Goal: Task Accomplishment & Management: Complete application form

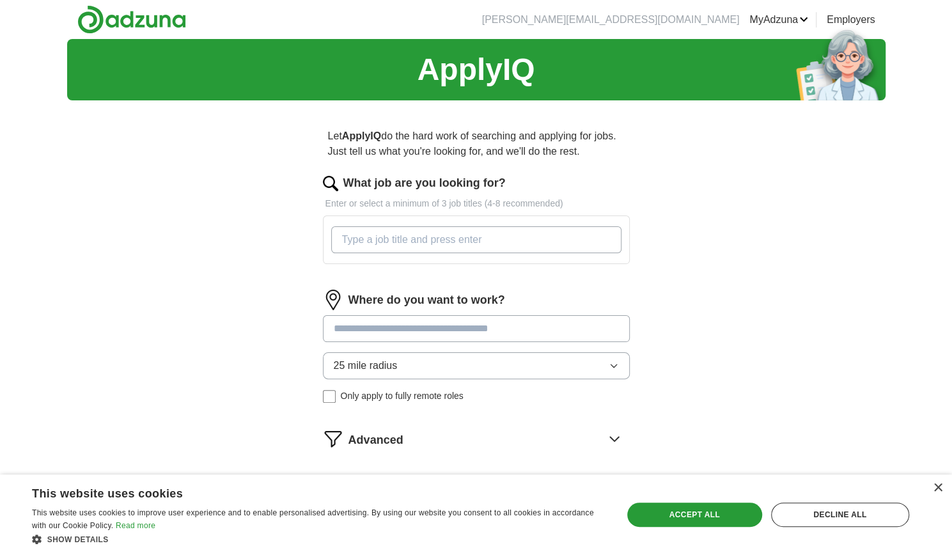
click at [393, 239] on input "What job are you looking for?" at bounding box center [476, 239] width 290 height 27
type input "Director of Operations"
click at [411, 320] on div "Where do you want to work? 25 mile radius Only apply to fully remote roles" at bounding box center [476, 351] width 307 height 123
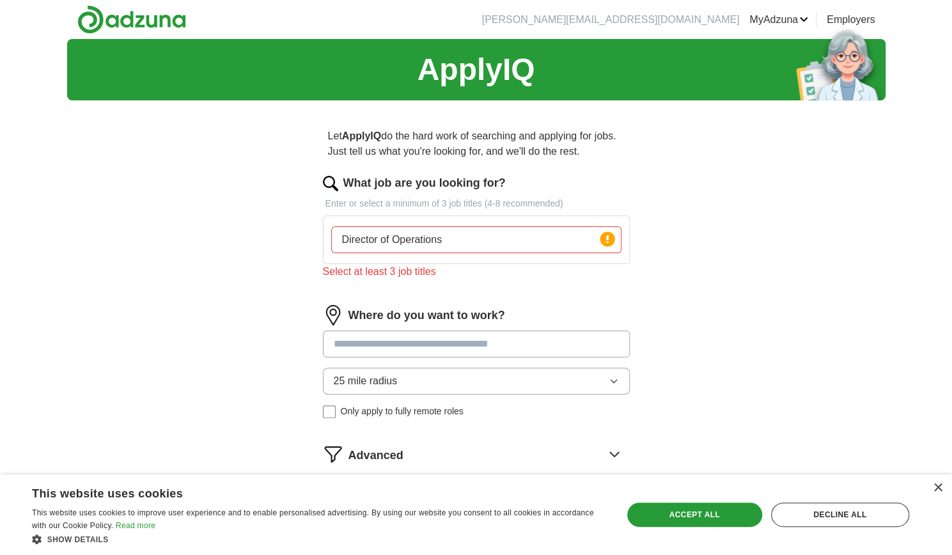
click at [586, 239] on input "Director of Operations" at bounding box center [476, 239] width 290 height 27
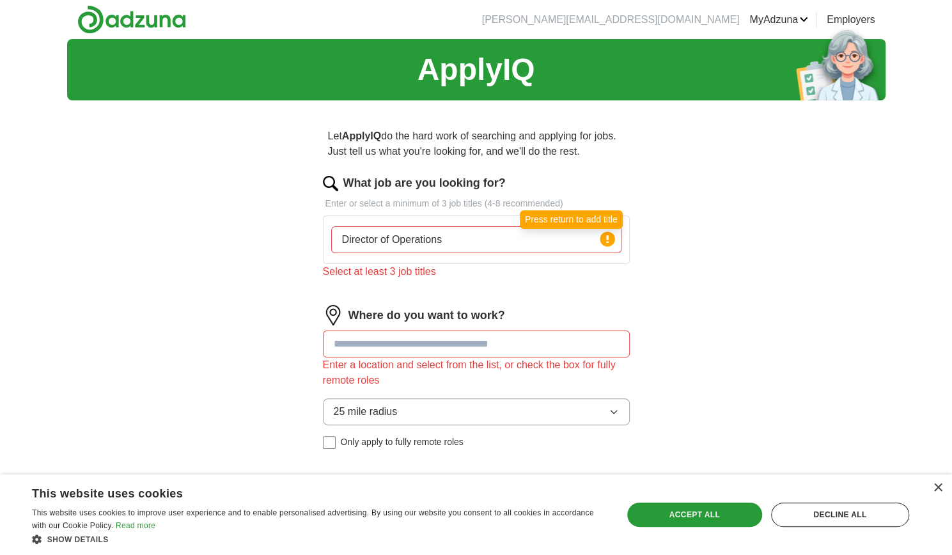
click at [615, 237] on icon at bounding box center [608, 239] width 18 height 18
click at [608, 239] on circle at bounding box center [607, 239] width 15 height 15
click at [572, 241] on input "Director of Operations" at bounding box center [476, 239] width 290 height 27
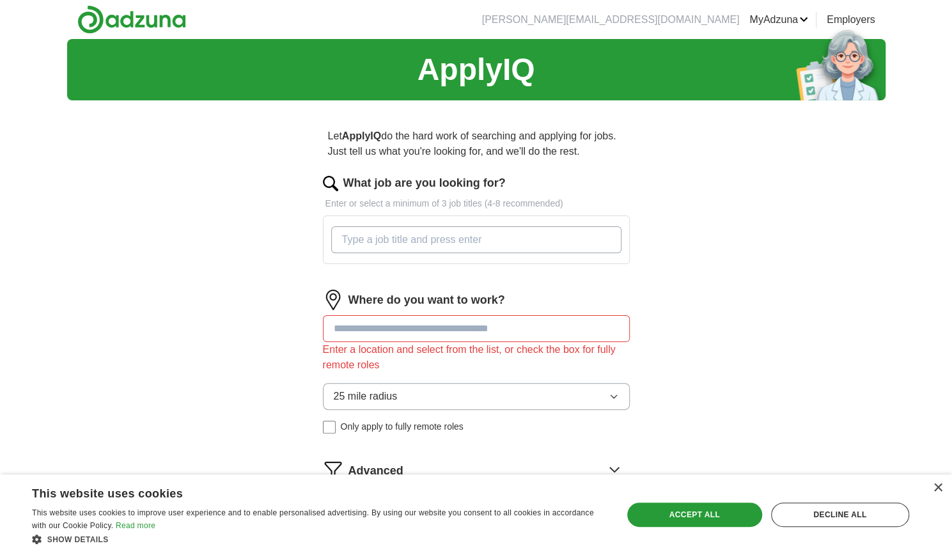
click at [572, 241] on input "What job are you looking for?" at bounding box center [476, 239] width 290 height 27
type input "DOR"
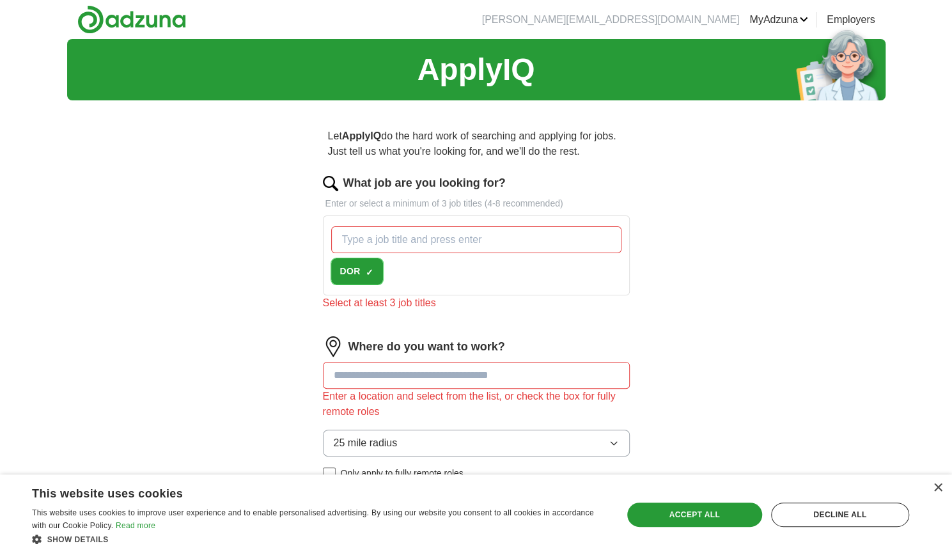
click at [359, 267] on span "DOR" at bounding box center [350, 271] width 20 height 13
click at [372, 269] on span "+" at bounding box center [370, 272] width 8 height 10
click at [0, 0] on span "×" at bounding box center [0, 0] width 0 height 0
click at [374, 269] on button "DOR +" at bounding box center [357, 271] width 52 height 26
click at [0, 0] on span "×" at bounding box center [0, 0] width 0 height 0
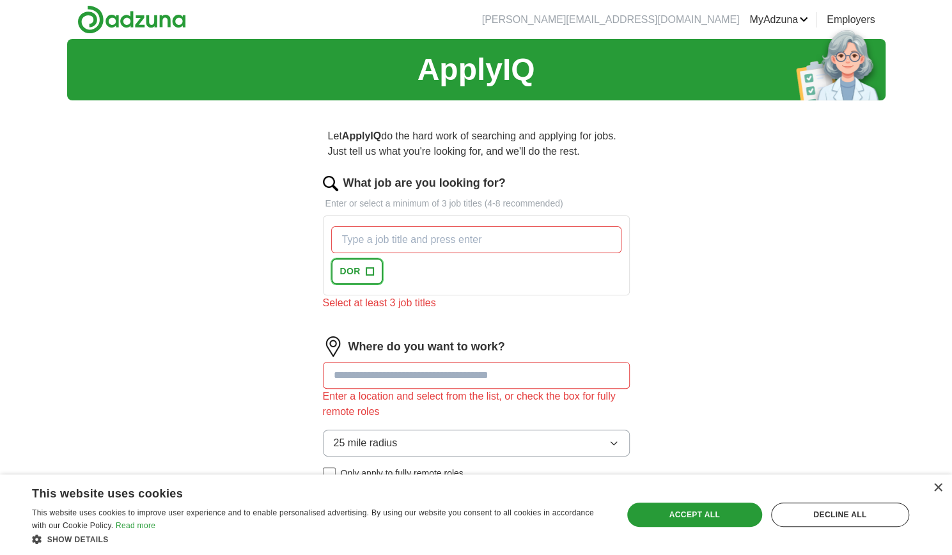
click at [370, 269] on span "+" at bounding box center [370, 272] width 8 height 10
click at [0, 0] on span "×" at bounding box center [0, 0] width 0 height 0
click at [420, 285] on div "DOR +" at bounding box center [476, 255] width 295 height 68
click at [394, 243] on input "What job are you looking for?" at bounding box center [476, 239] width 290 height 27
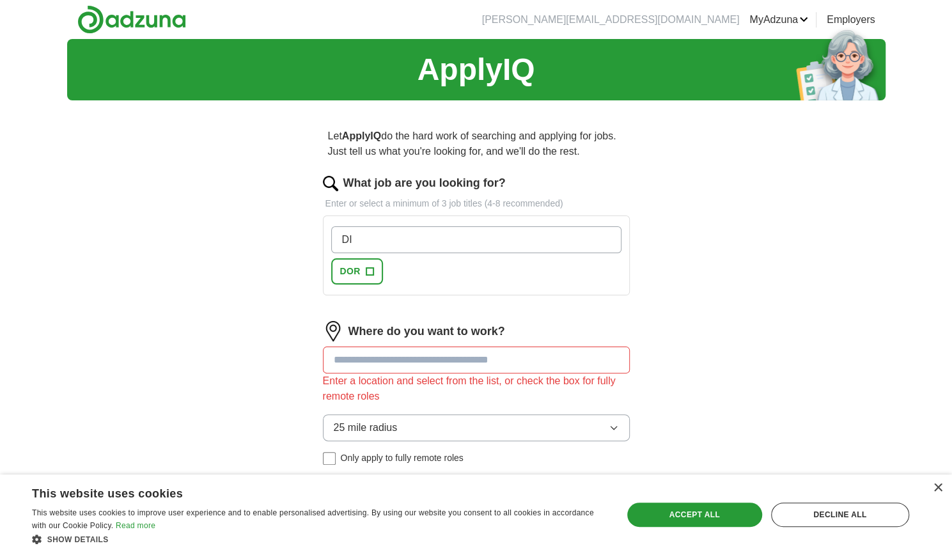
type input "D"
